Goal: Check status: Check status

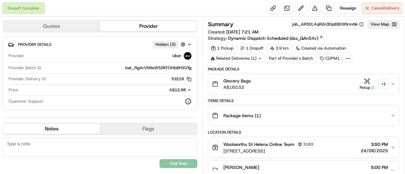
click at [384, 86] on div "+ 1" at bounding box center [383, 84] width 9 height 9
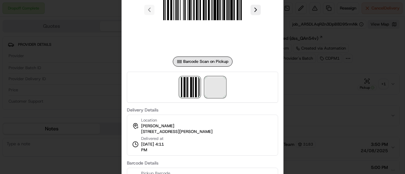
click at [220, 85] on span at bounding box center [215, 87] width 20 height 20
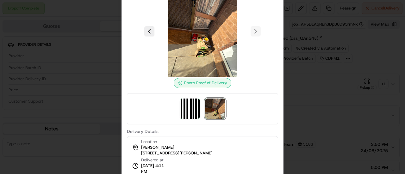
click at [307, 99] on div at bounding box center [202, 87] width 405 height 174
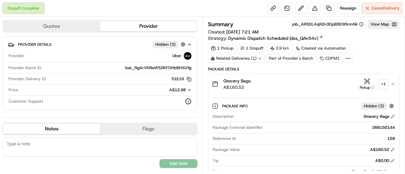
click at [382, 83] on div "+ 1" at bounding box center [383, 84] width 9 height 9
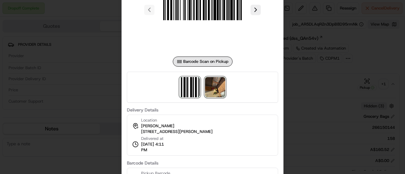
click at [215, 87] on img at bounding box center [215, 87] width 20 height 20
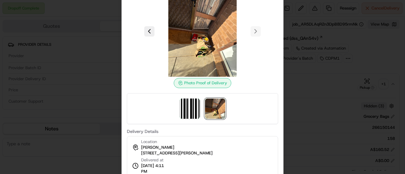
click at [296, 88] on div at bounding box center [202, 87] width 405 height 174
